Goal: Contribute content

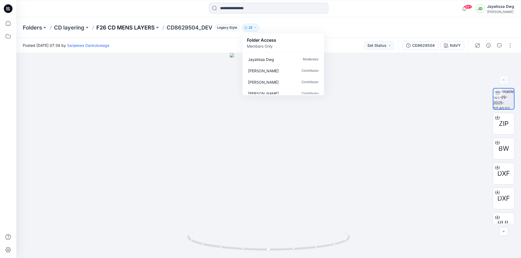
click at [116, 27] on p "F26 CD MENS LAYERS" at bounding box center [125, 28] width 58 height 8
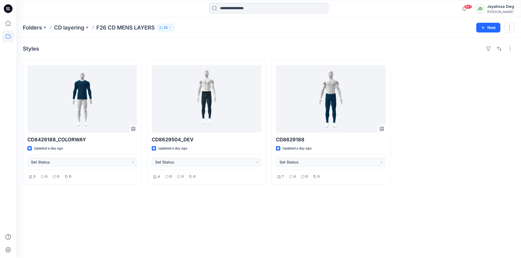
click at [482, 6] on div "JD" at bounding box center [480, 9] width 10 height 10
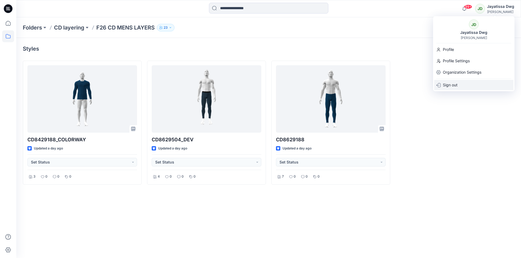
click at [459, 85] on div "Sign out" at bounding box center [473, 85] width 79 height 10
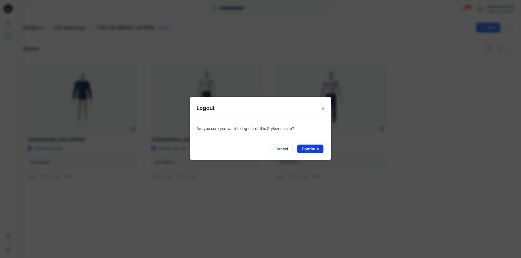
click at [317, 152] on button "Continue" at bounding box center [310, 149] width 26 height 9
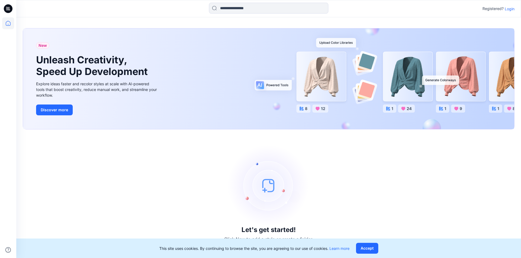
click at [507, 10] on p "Login" at bounding box center [510, 9] width 10 height 6
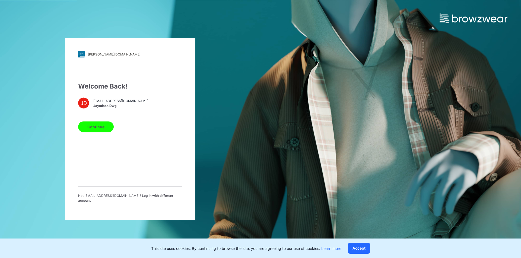
click at [126, 198] on span "Log in with different account" at bounding box center [125, 198] width 95 height 9
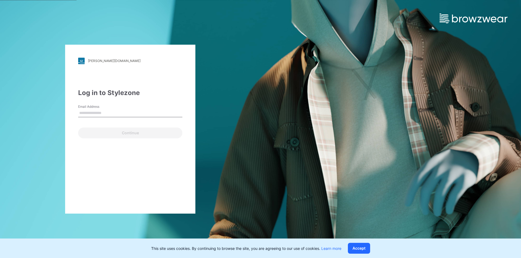
type input "**********"
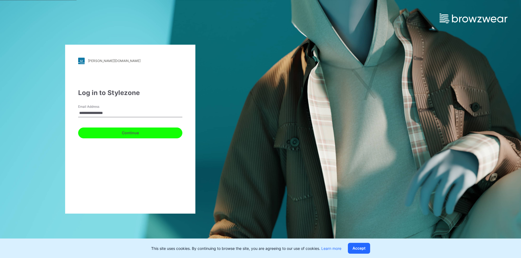
click at [127, 131] on button "Continue" at bounding box center [130, 133] width 104 height 11
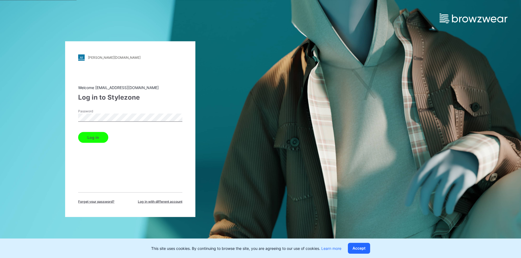
click at [92, 137] on button "Log in" at bounding box center [93, 137] width 30 height 11
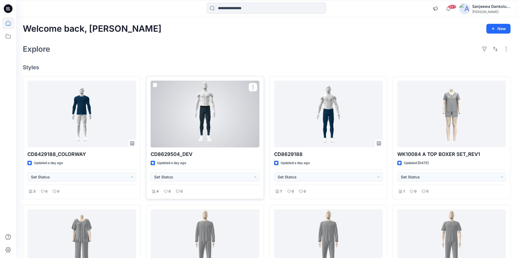
click at [223, 131] on div at bounding box center [205, 114] width 108 height 67
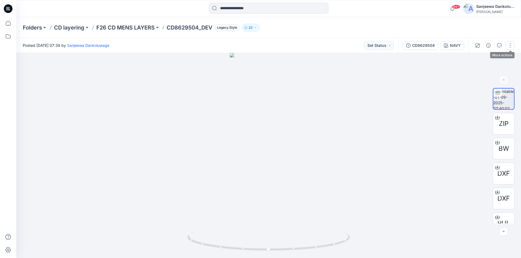
click at [509, 46] on button "button" at bounding box center [510, 45] width 9 height 9
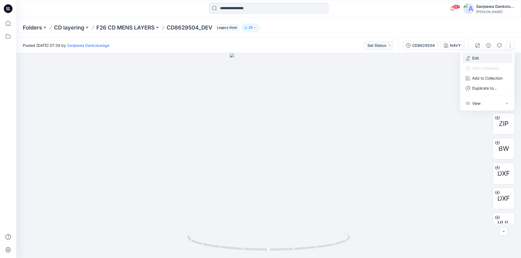
click at [475, 59] on p "Edit" at bounding box center [475, 58] width 7 height 6
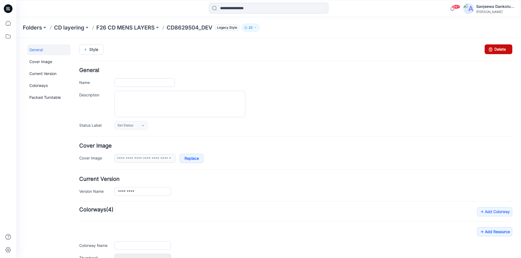
type input "**********"
type input "****"
type input "**********"
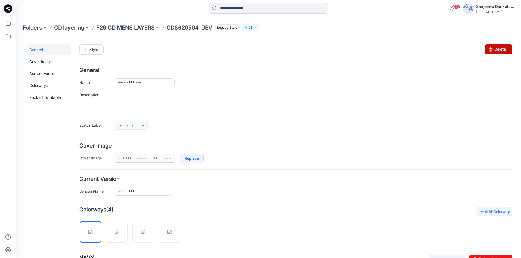
click at [496, 47] on link "Delete" at bounding box center [498, 49] width 28 height 10
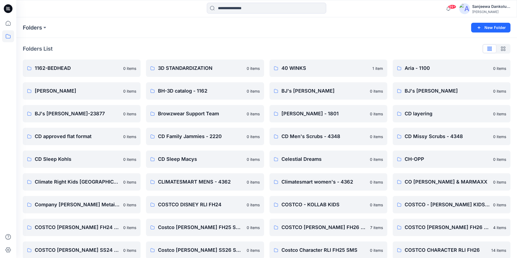
click at [7, 9] on icon at bounding box center [8, 8] width 9 height 9
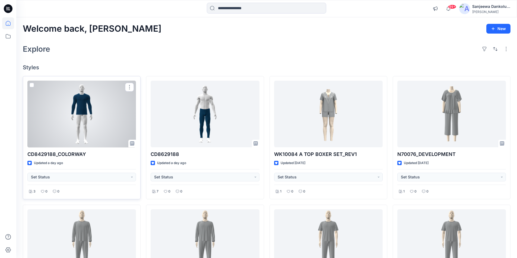
click at [76, 132] on div at bounding box center [81, 114] width 108 height 67
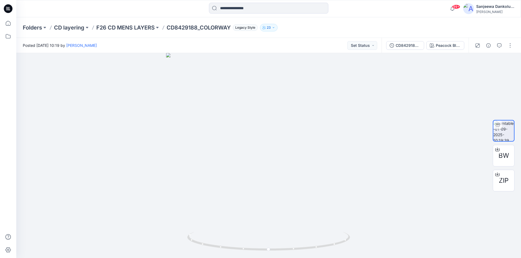
click at [11, 11] on icon at bounding box center [8, 8] width 9 height 9
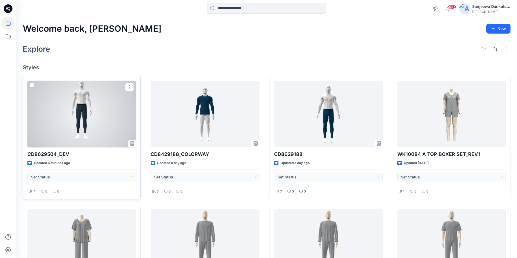
click at [72, 120] on div at bounding box center [81, 114] width 108 height 67
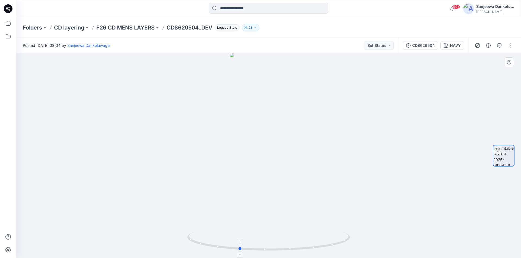
drag, startPoint x: 268, startPoint y: 251, endPoint x: 238, endPoint y: 240, distance: 31.6
click at [238, 240] on icon at bounding box center [269, 242] width 164 height 20
drag, startPoint x: 240, startPoint y: 251, endPoint x: 283, endPoint y: 253, distance: 43.7
click at [283, 253] on icon at bounding box center [269, 242] width 164 height 20
click at [511, 49] on button "button" at bounding box center [510, 45] width 9 height 9
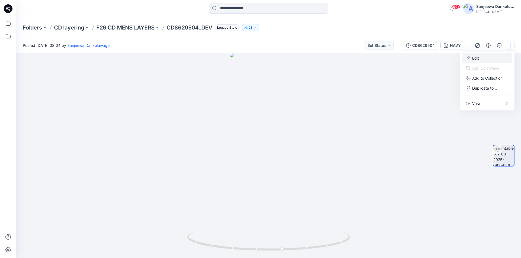
click at [483, 60] on button "Edit" at bounding box center [487, 58] width 50 height 10
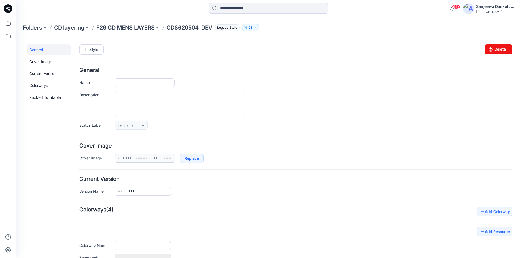
type input "**********"
type input "****"
type input "**********"
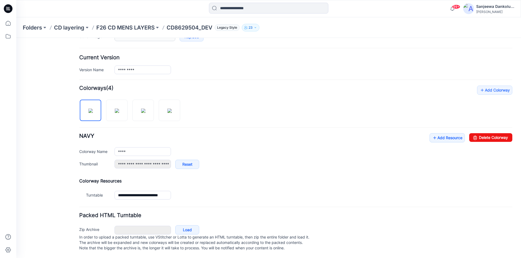
scroll to position [127, 0]
click at [445, 133] on link "Add Resource" at bounding box center [446, 137] width 35 height 9
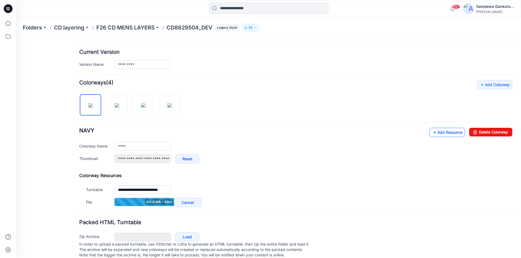
click at [448, 135] on link "Add Resource" at bounding box center [446, 132] width 35 height 9
click at [440, 132] on link "Add Resource" at bounding box center [446, 132] width 35 height 9
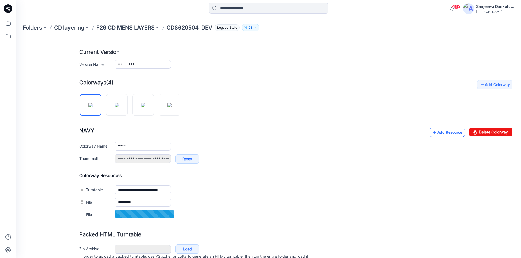
click at [451, 131] on link "Add Resource" at bounding box center [446, 132] width 35 height 9
click at [443, 136] on link "Add Resource" at bounding box center [446, 132] width 35 height 9
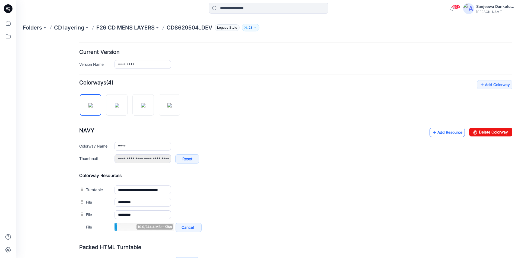
click at [443, 135] on link "Add Resource" at bounding box center [446, 132] width 35 height 9
